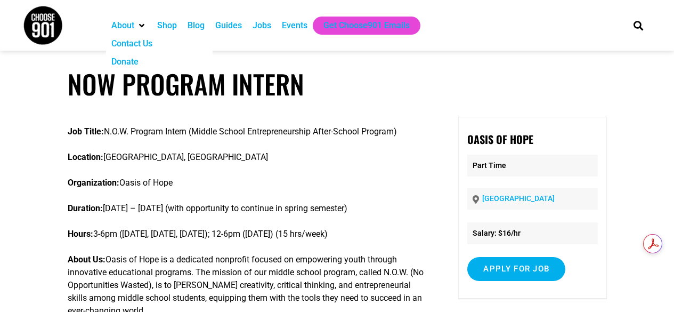
click at [35, 25] on img at bounding box center [43, 25] width 40 height 40
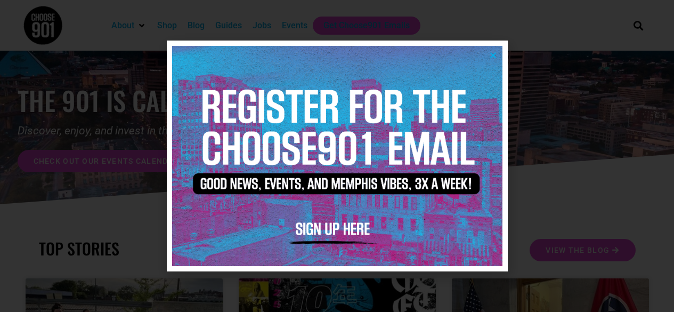
click at [495, 53] on icon "Close" at bounding box center [493, 55] width 8 height 8
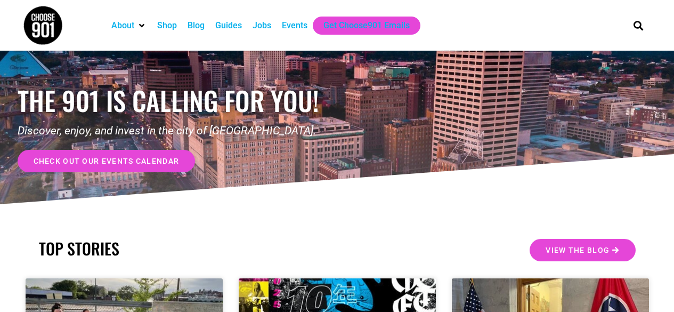
click at [264, 30] on div "Jobs" at bounding box center [262, 25] width 19 height 13
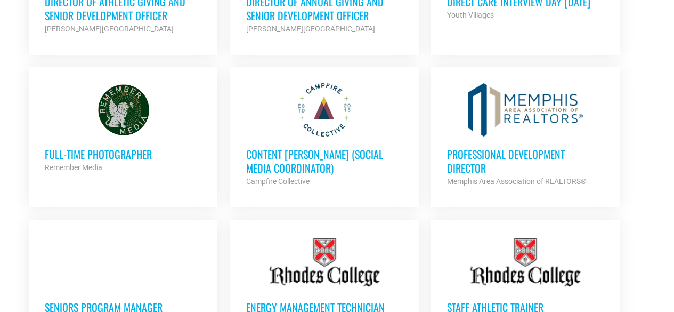
scroll to position [906, 0]
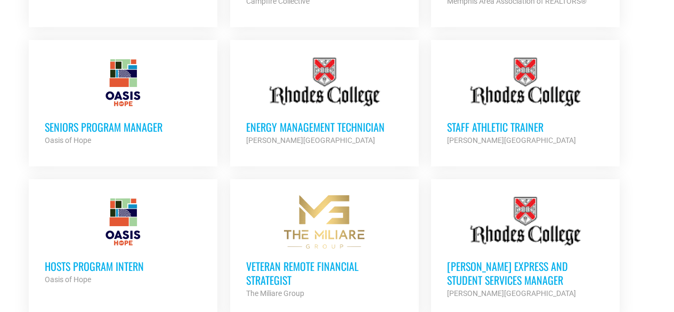
click at [117, 120] on h3 "Seniors Program Manager" at bounding box center [123, 127] width 157 height 14
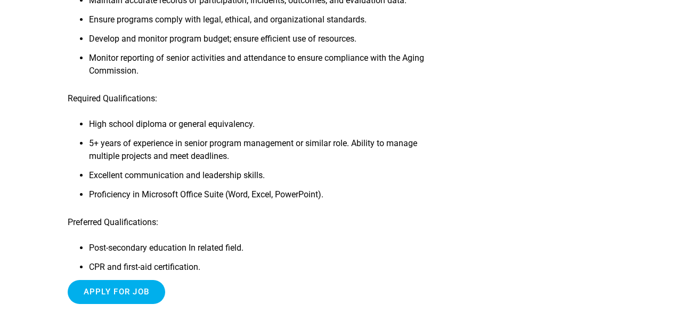
scroll to position [427, 0]
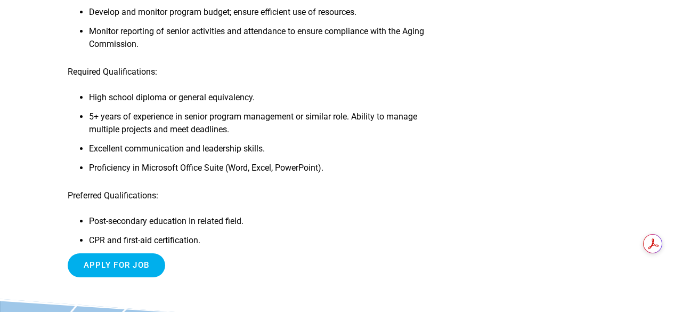
drag, startPoint x: 182, startPoint y: 228, endPoint x: 182, endPoint y: 219, distance: 9.1
click at [182, 223] on li "Post-secondary education In related field." at bounding box center [260, 224] width 343 height 19
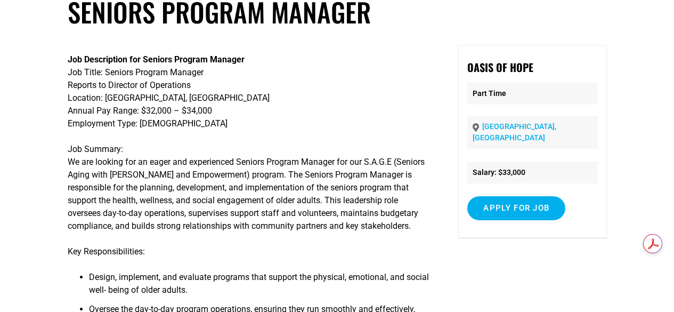
scroll to position [0, 0]
